Goal: Check status: Check status

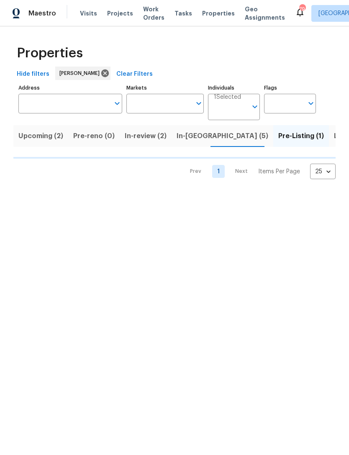
scroll to position [0, 17]
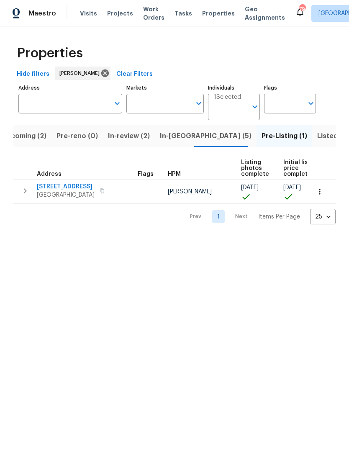
click at [26, 192] on icon "button" at bounding box center [25, 190] width 3 height 5
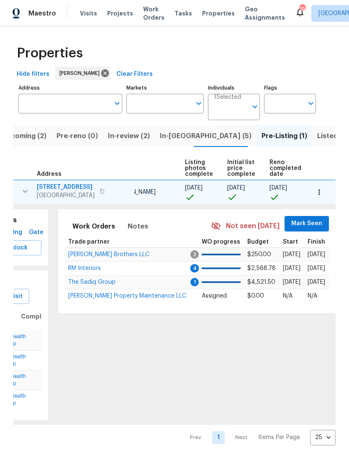
scroll to position [0, 56]
click at [297, 223] on span "Mark Seen" at bounding box center [307, 223] width 31 height 10
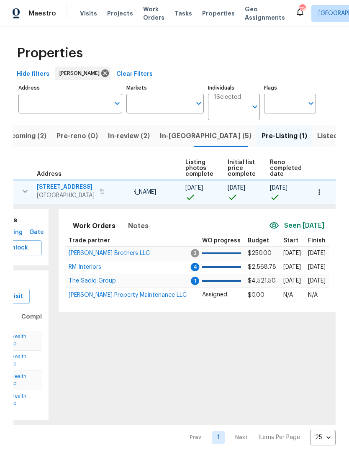
click at [98, 254] on span "[PERSON_NAME] Brothers LLC" at bounding box center [109, 253] width 81 height 6
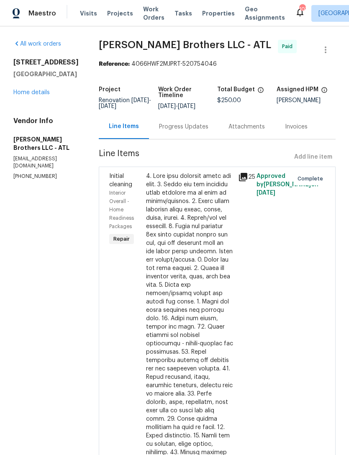
click at [40, 94] on link "Home details" at bounding box center [31, 93] width 36 height 6
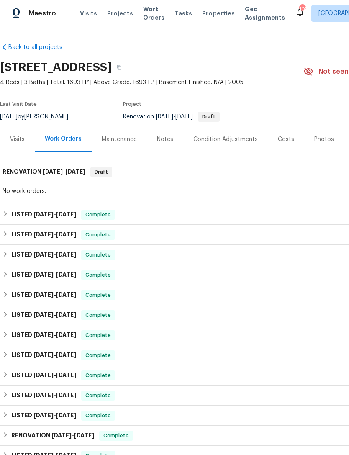
click at [320, 136] on div "Photos" at bounding box center [324, 139] width 20 height 8
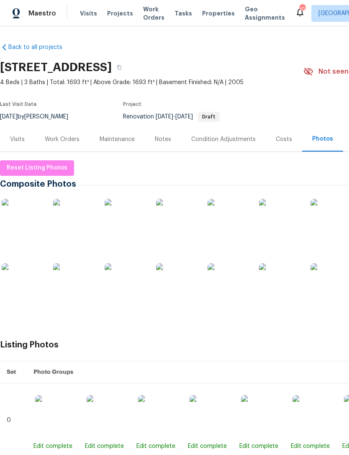
click at [69, 140] on div "Work Orders" at bounding box center [62, 139] width 35 height 8
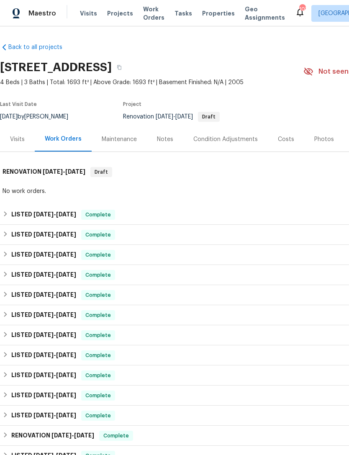
click at [34, 214] on span "[DATE]" at bounding box center [43, 214] width 20 height 6
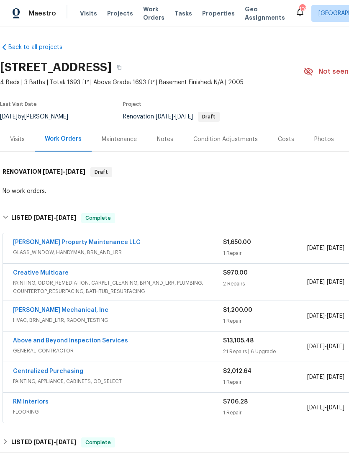
click at [40, 274] on link "Creative Multicare" at bounding box center [41, 273] width 56 height 6
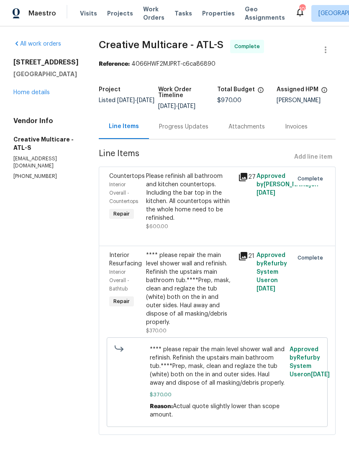
click at [208, 228] on div "Please refinish all bathroom and kitchen countertops. Including the bar top in …" at bounding box center [189, 201] width 87 height 59
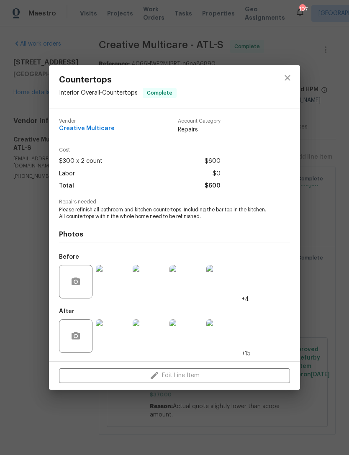
click at [320, 174] on div "Countertops Interior Overall - Countertops Complete Vendor Creative Multicare A…" at bounding box center [174, 227] width 349 height 455
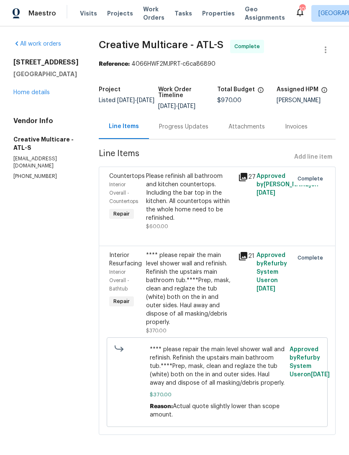
click at [195, 131] on div "Progress Updates" at bounding box center [183, 127] width 49 height 8
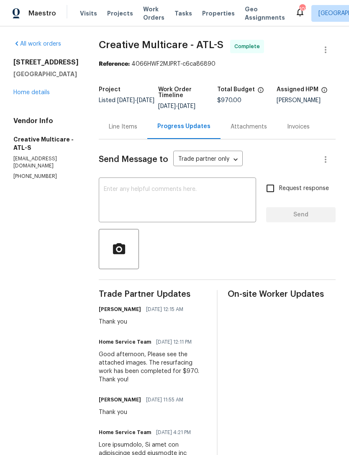
click at [43, 95] on link "Home details" at bounding box center [31, 93] width 36 height 6
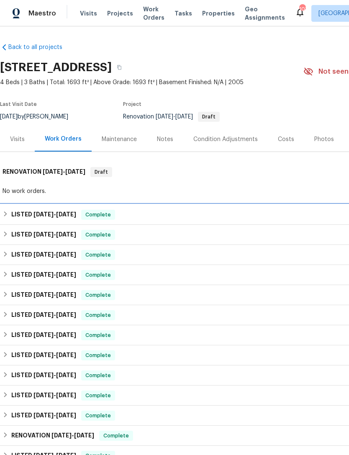
click at [49, 210] on h6 "LISTED [DATE] - [DATE]" at bounding box center [43, 215] width 65 height 10
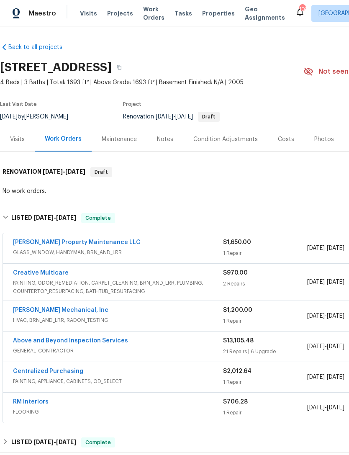
click at [48, 274] on link "Creative Multicare" at bounding box center [41, 273] width 56 height 6
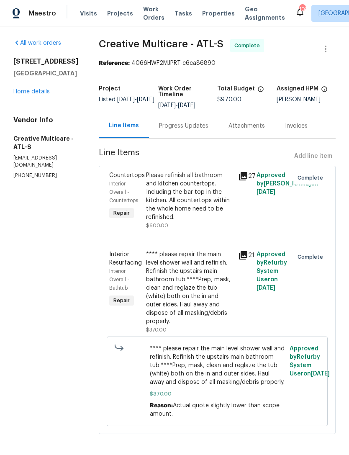
scroll to position [0, 0]
click at [200, 130] on div "Progress Updates" at bounding box center [183, 126] width 49 height 8
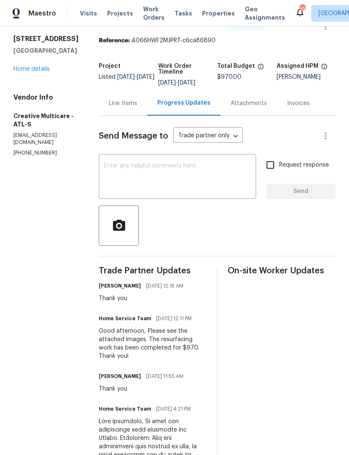
scroll to position [7, 0]
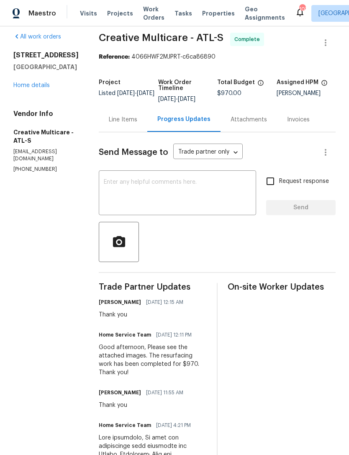
click at [47, 85] on link "Home details" at bounding box center [31, 85] width 36 height 6
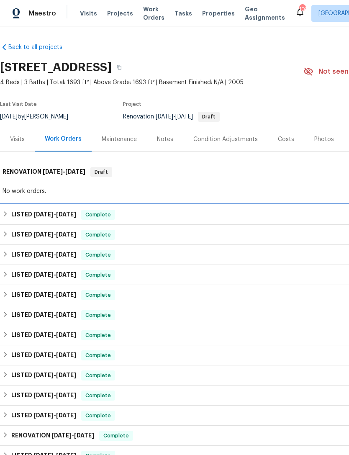
click at [48, 211] on span "[DATE]" at bounding box center [43, 214] width 20 height 6
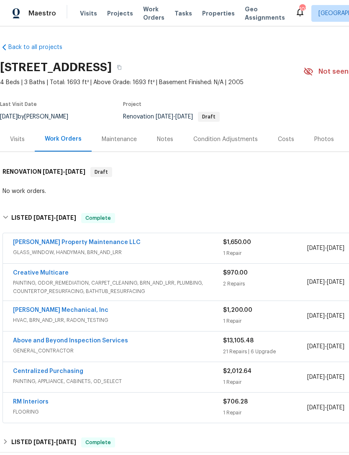
click at [54, 282] on span "PAINTING, ODOR_REMEDIATION, CARPET_CLEANING, BRN_AND_LRR, PLUMBING, COUNTERTOP_…" at bounding box center [118, 287] width 210 height 17
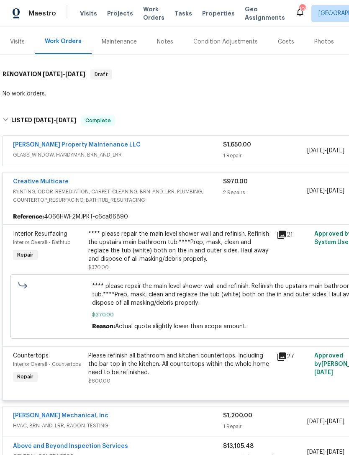
scroll to position [98, 0]
